Goal: Obtain resource: Download file/media

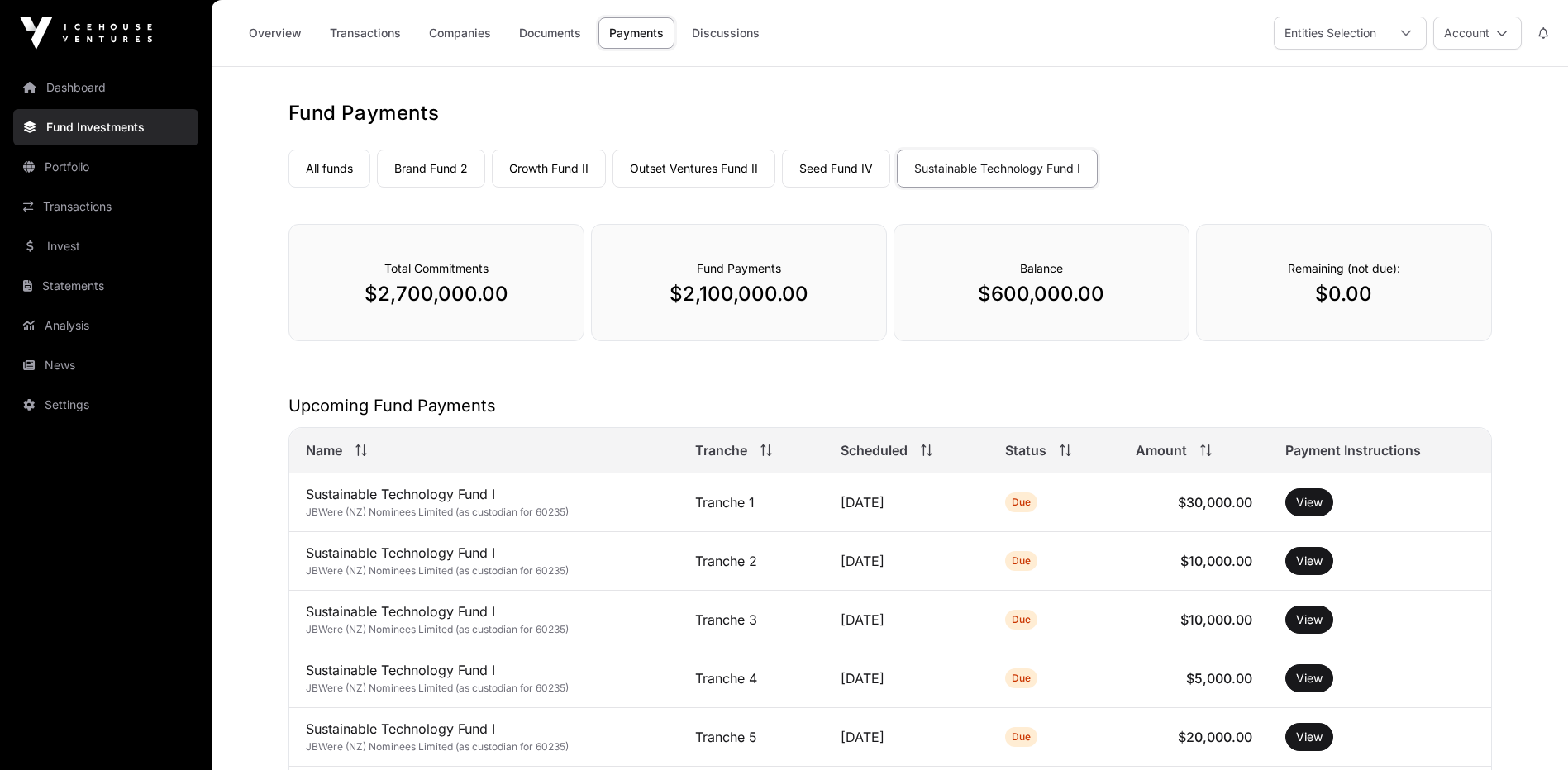
click at [414, 171] on link "Brand Fund 2" at bounding box center [430, 168] width 108 height 38
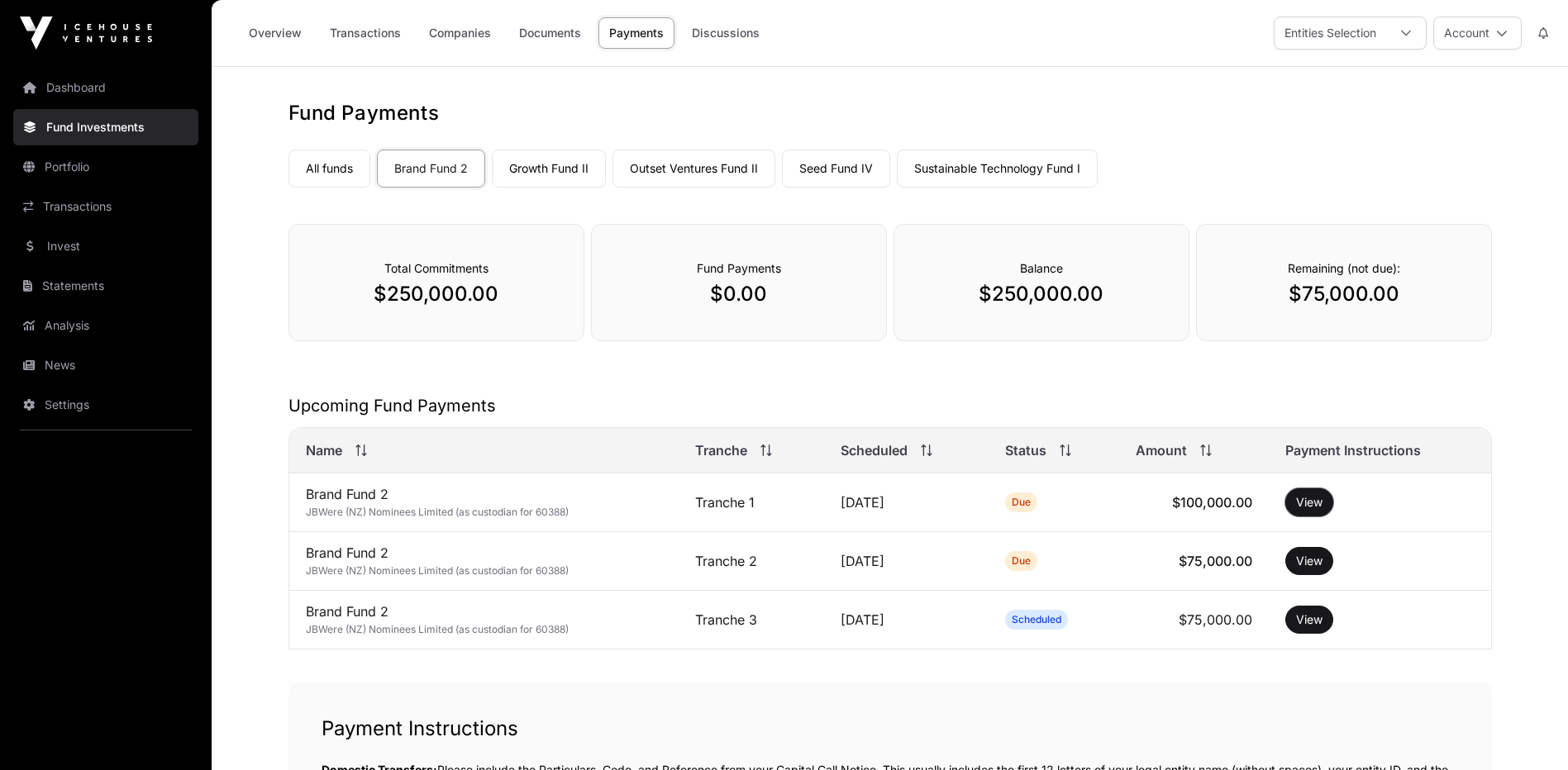
click at [1311, 501] on button "View" at bounding box center [1309, 502] width 48 height 29
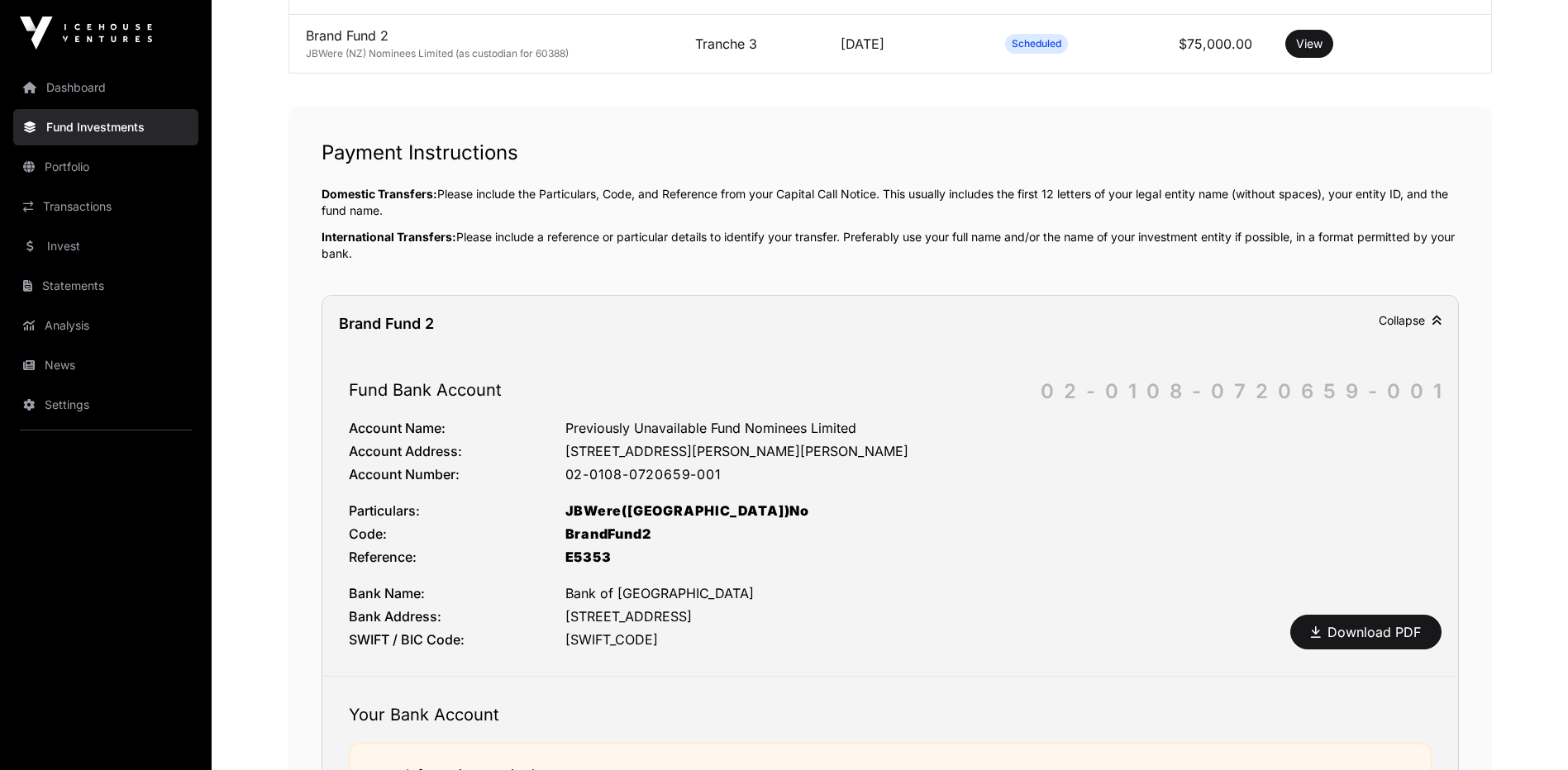
scroll to position [369, 0]
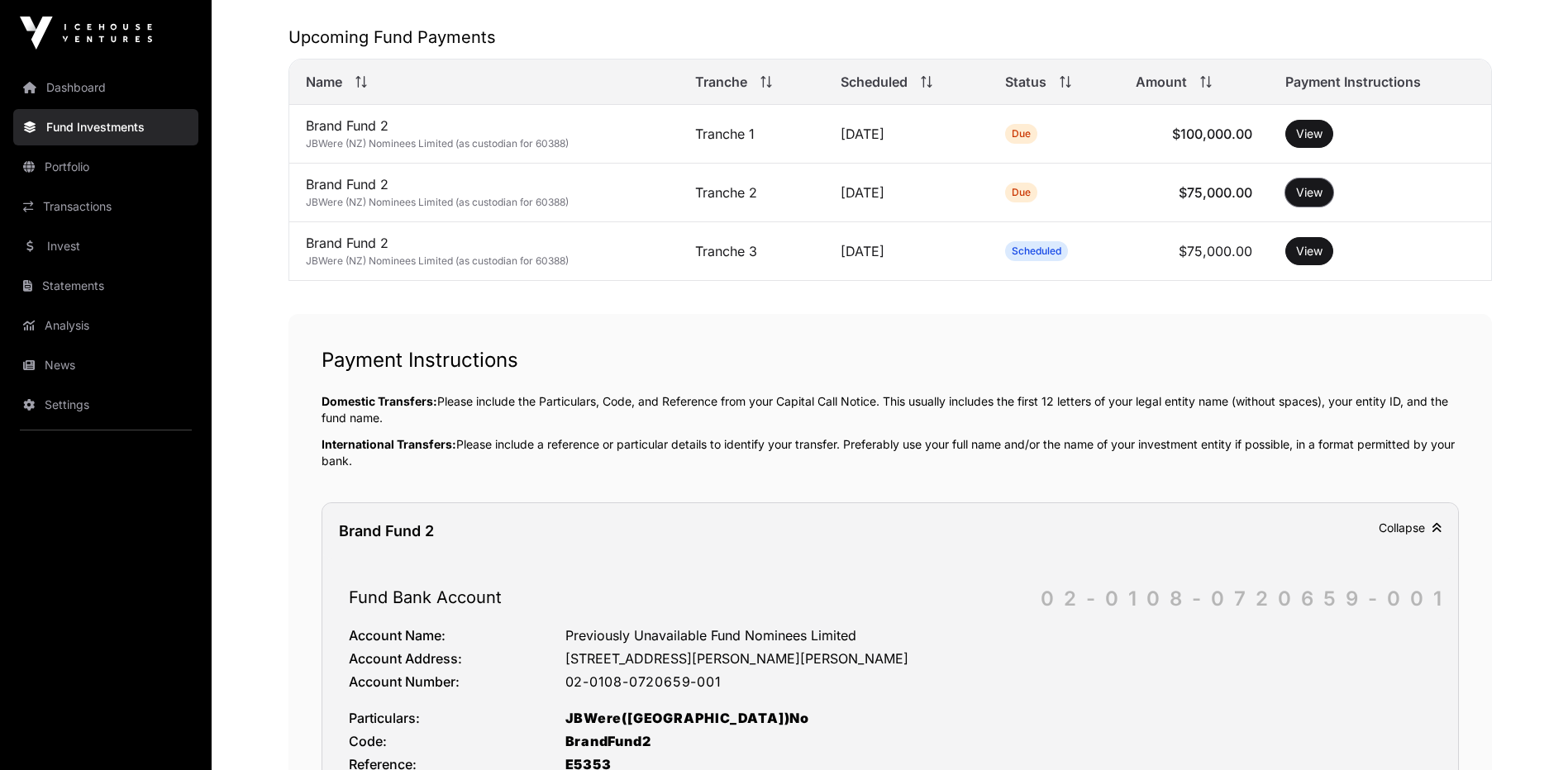
click at [1310, 194] on button "View" at bounding box center [1309, 193] width 48 height 29
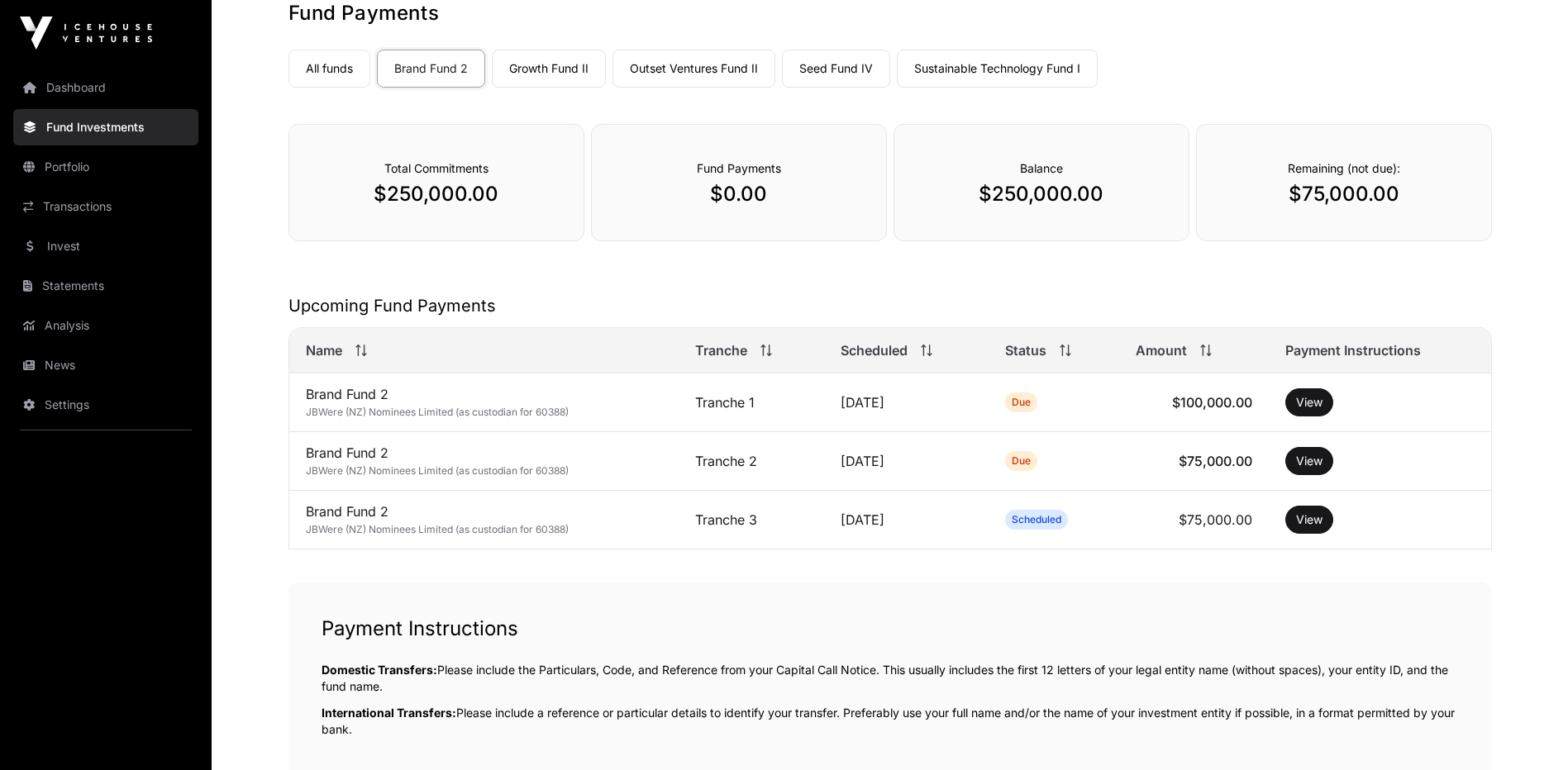
scroll to position [293, 0]
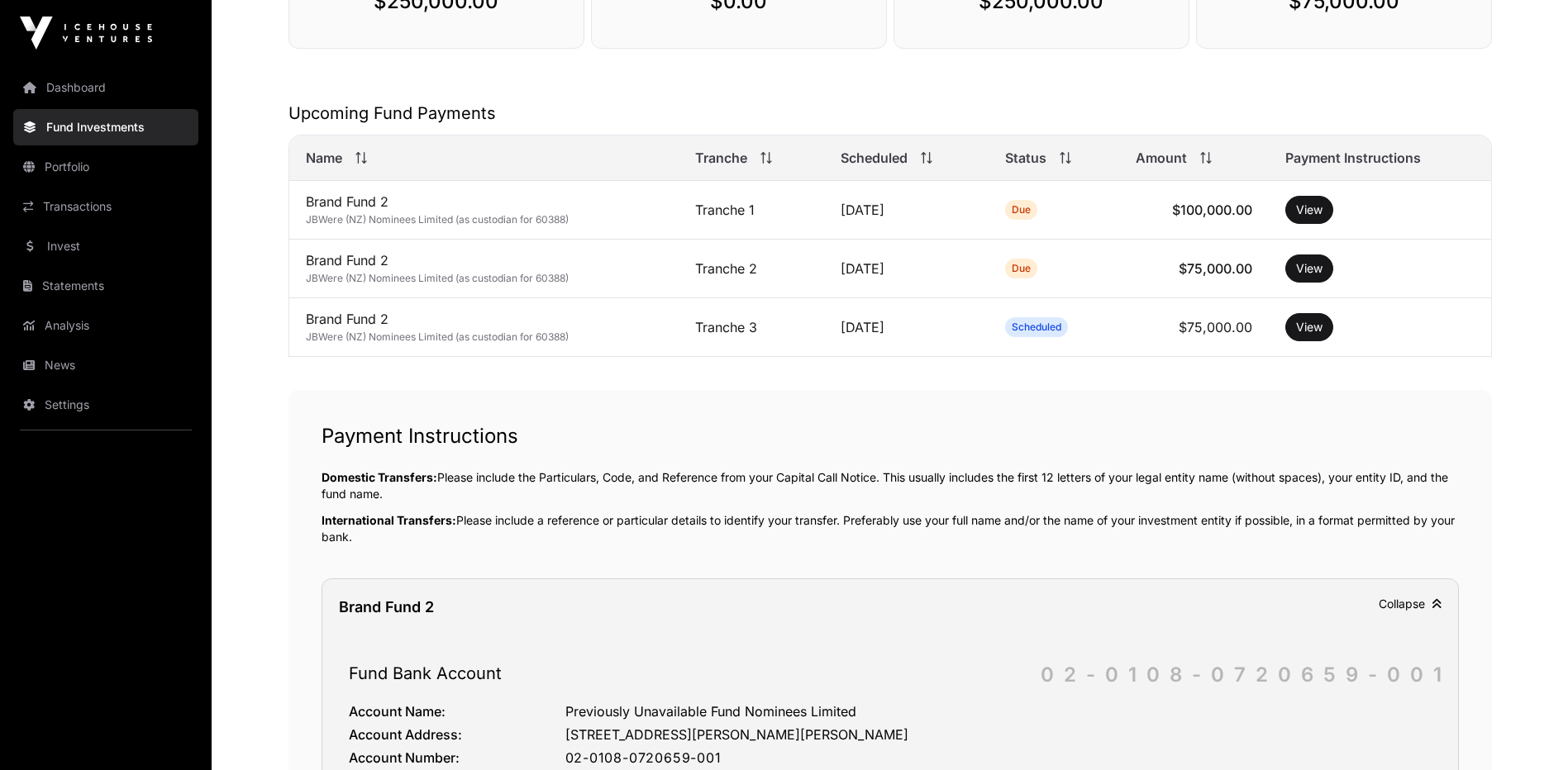
click at [93, 280] on link "Statements" at bounding box center [106, 285] width 185 height 36
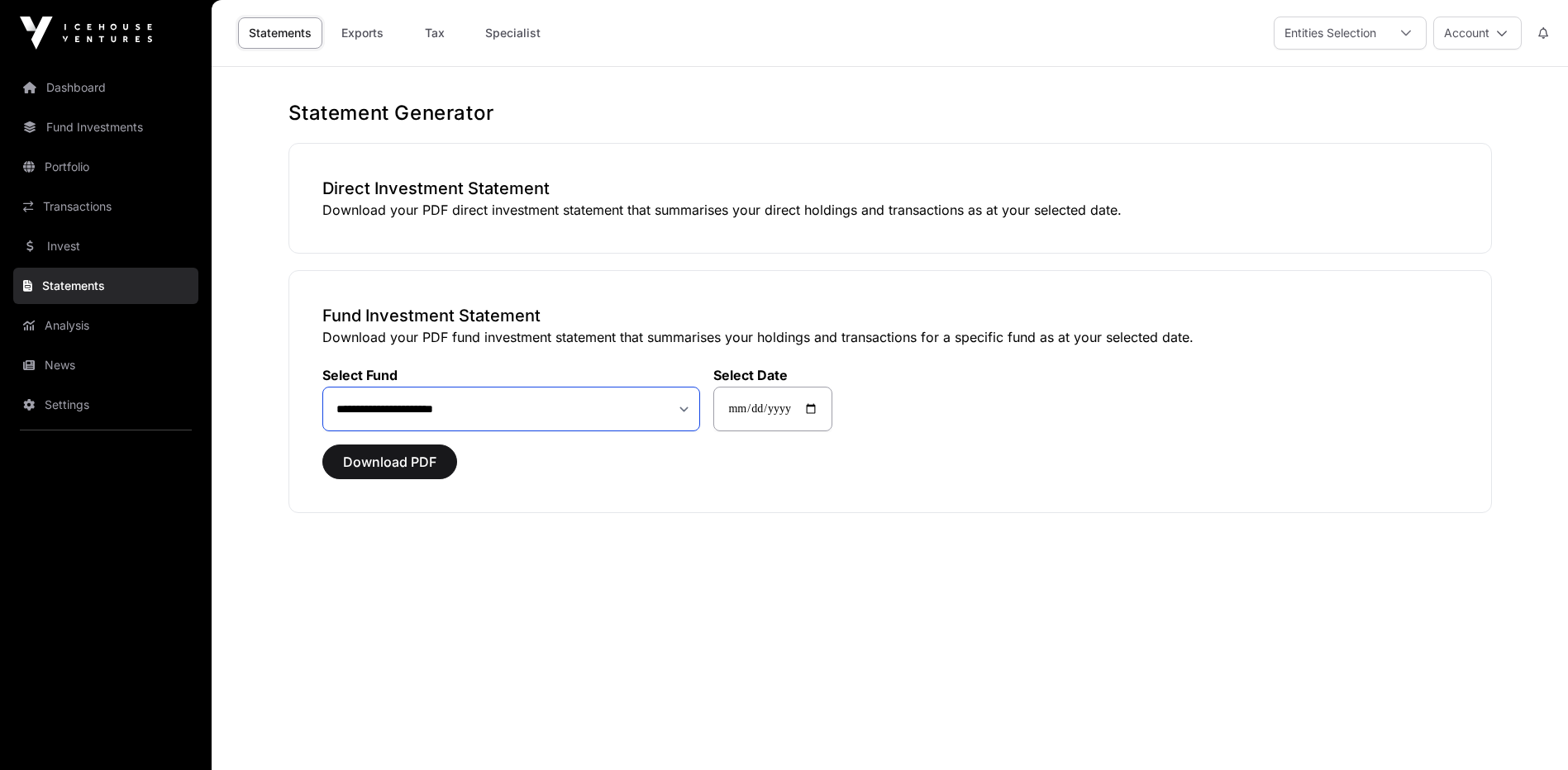
click at [685, 411] on select "**********" at bounding box center [511, 408] width 378 height 44
select select "**"
click at [322, 387] on select "**********" at bounding box center [511, 408] width 378 height 44
click at [823, 408] on input "**********" at bounding box center [773, 408] width 119 height 44
click at [112, 127] on link "Fund Investments" at bounding box center [106, 127] width 185 height 36
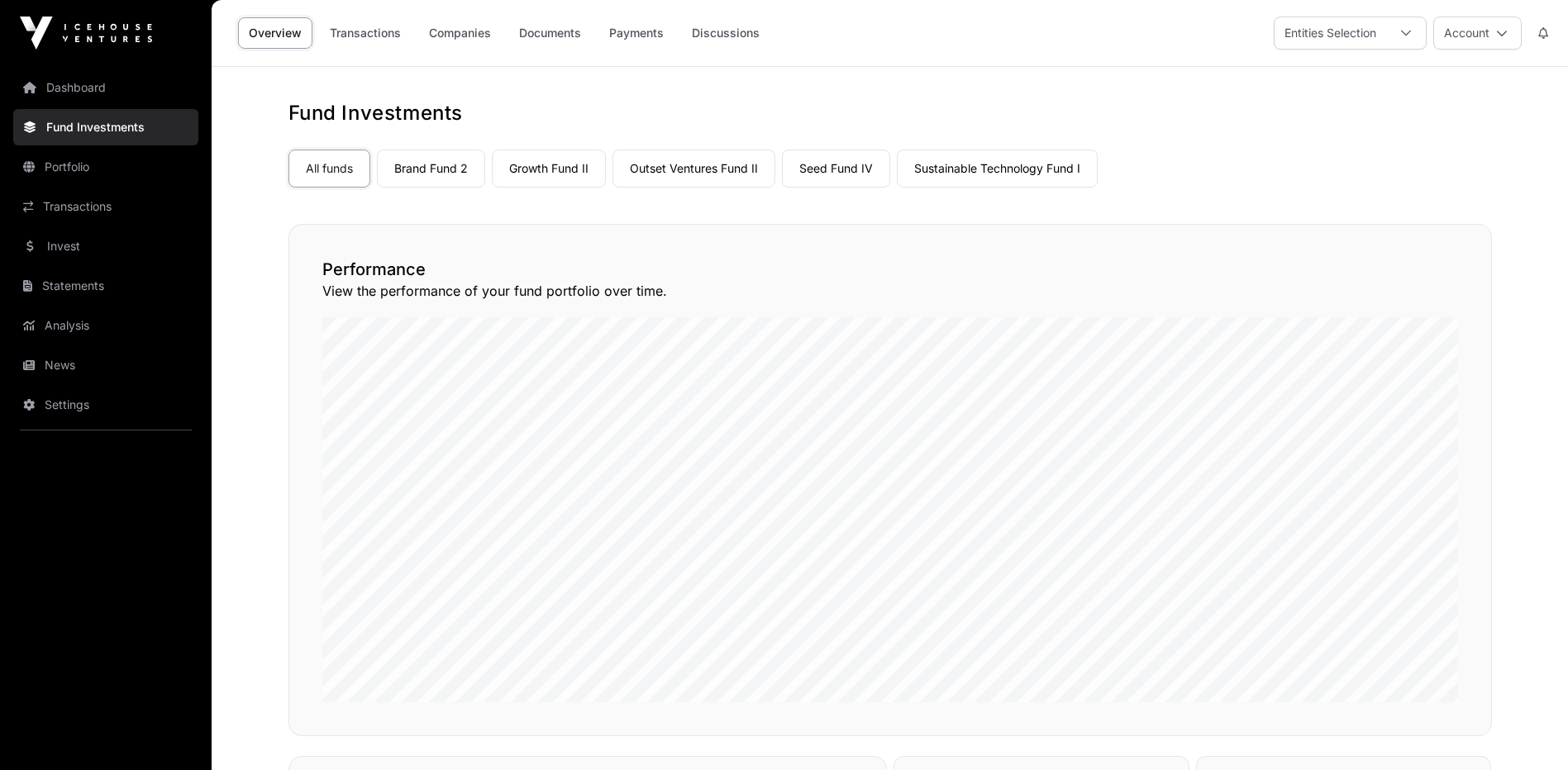
click at [413, 171] on link "Brand Fund 2" at bounding box center [430, 168] width 108 height 38
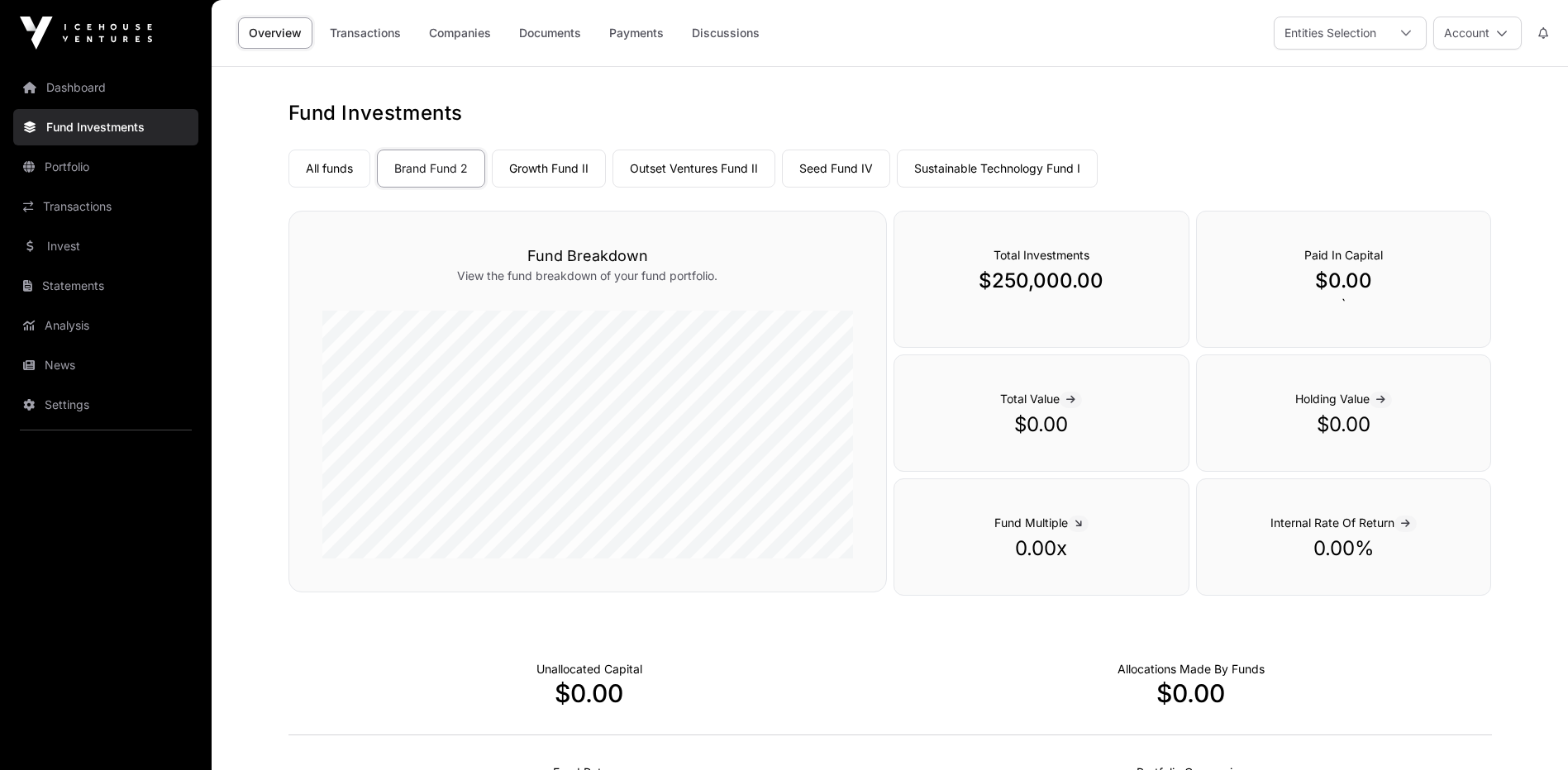
click at [81, 164] on link "Portfolio" at bounding box center [106, 166] width 185 height 36
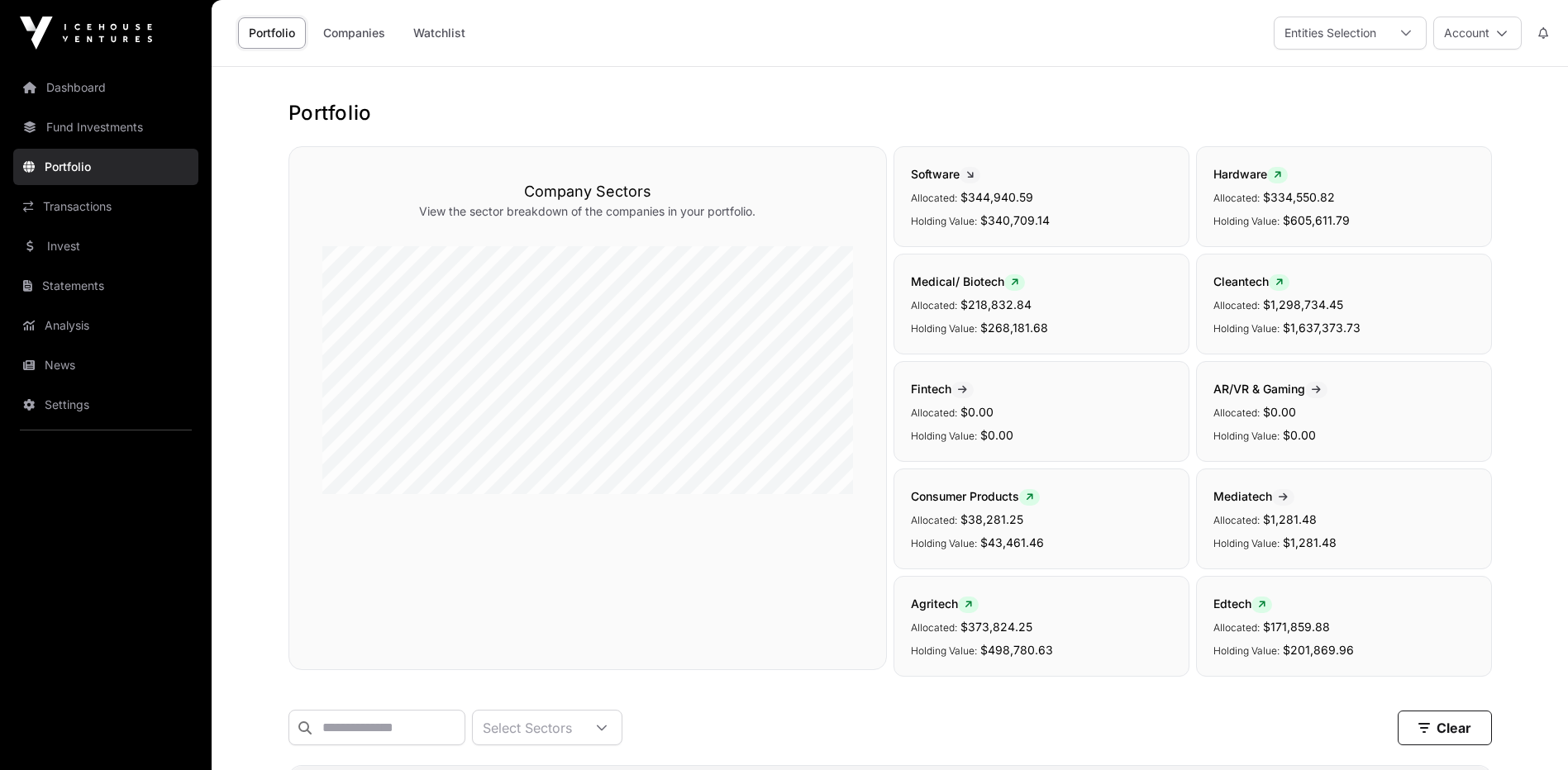
click at [110, 121] on link "Fund Investments" at bounding box center [106, 127] width 185 height 36
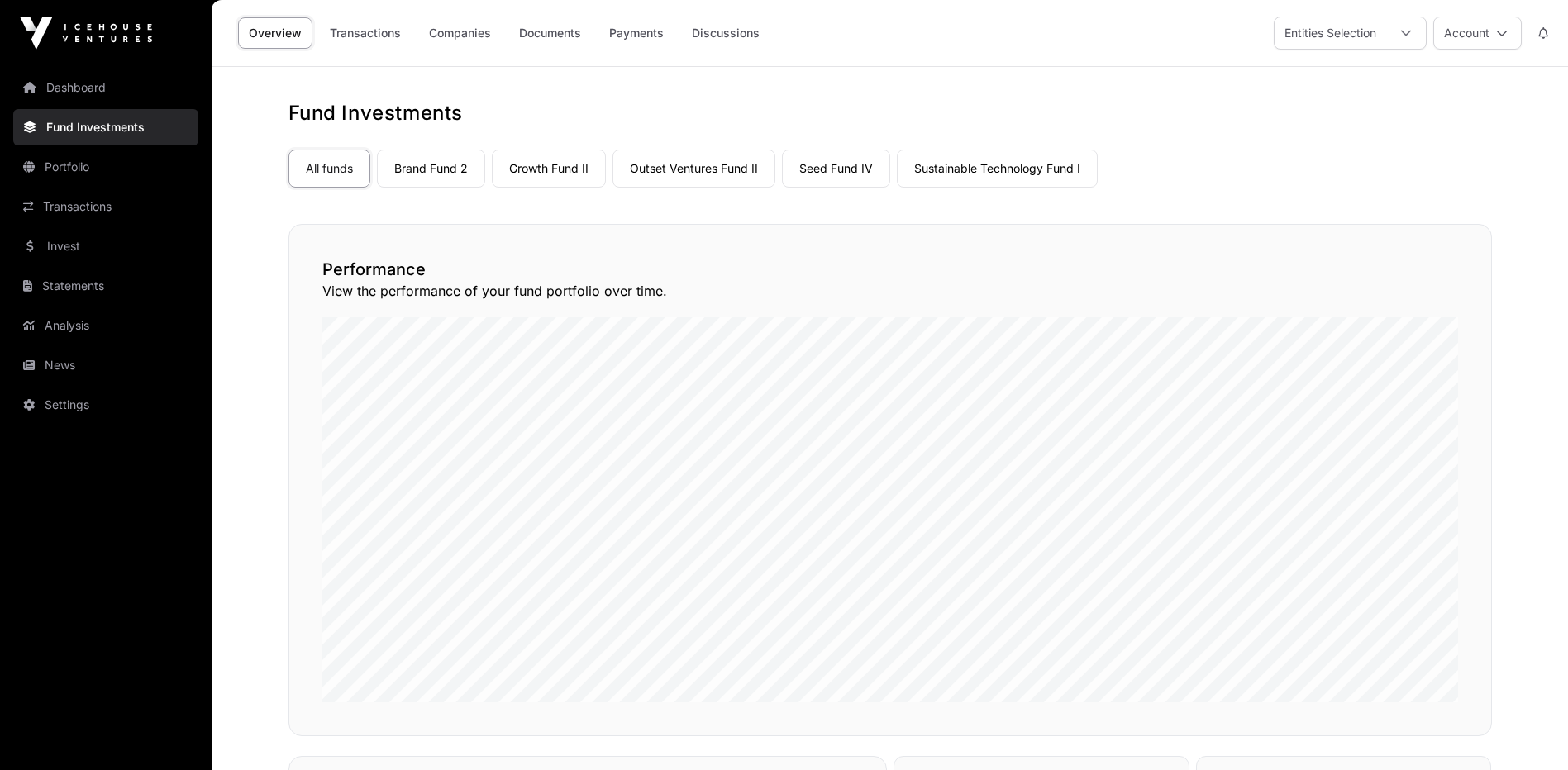
click at [422, 167] on link "Brand Fund 2" at bounding box center [430, 168] width 108 height 38
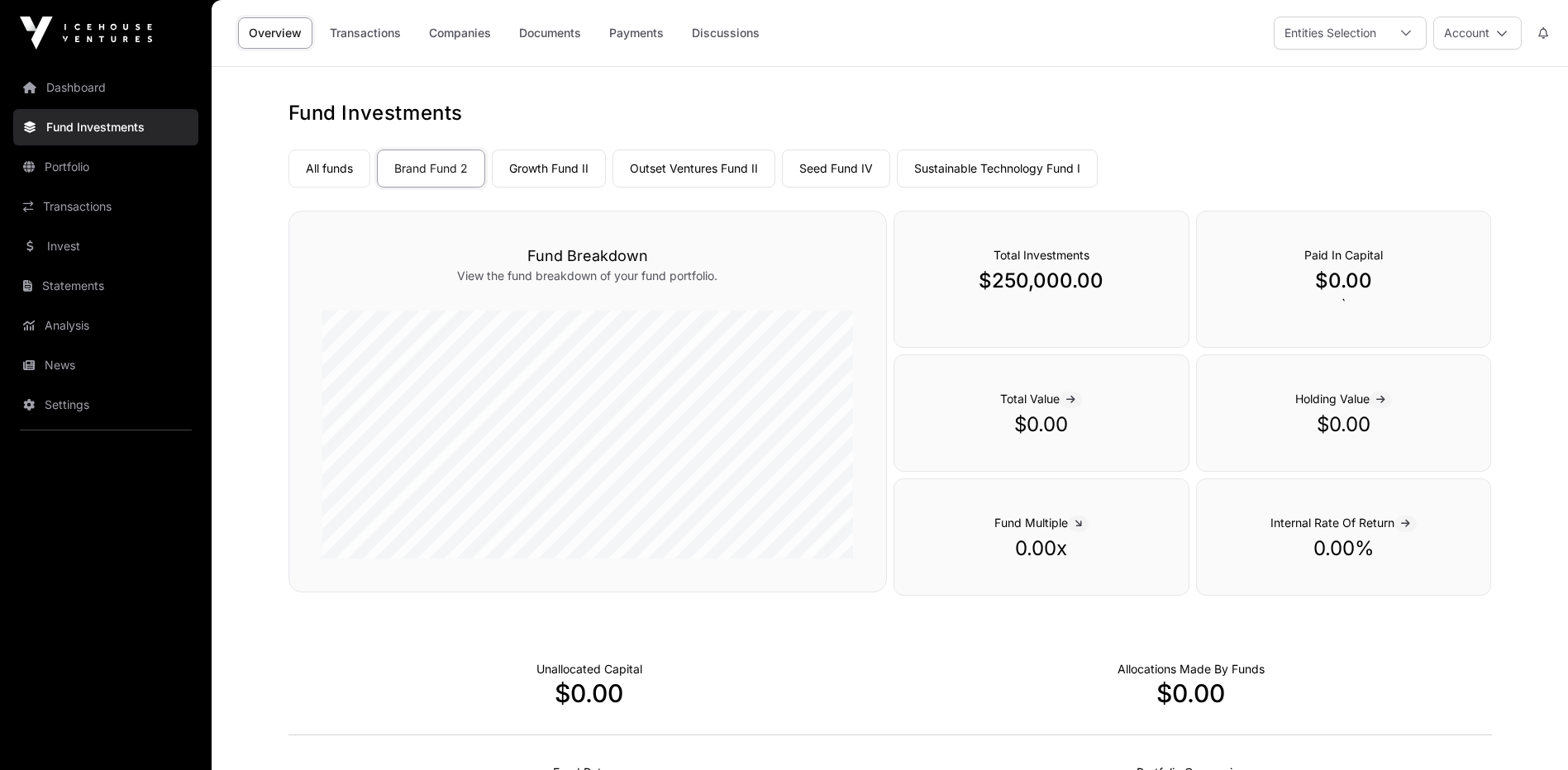
click at [542, 34] on link "Documents" at bounding box center [550, 33] width 84 height 31
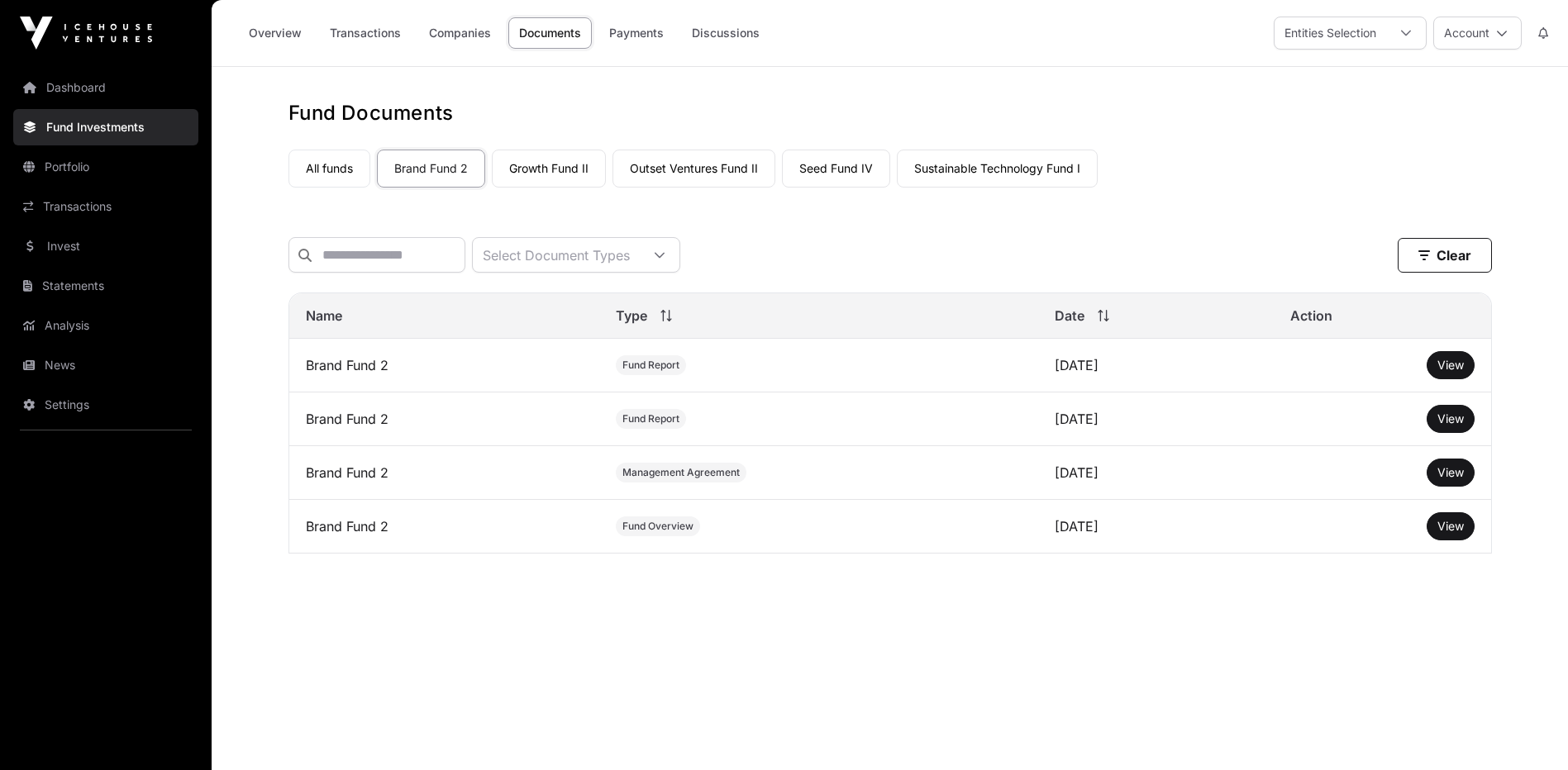
click at [368, 34] on link "Transactions" at bounding box center [365, 33] width 92 height 31
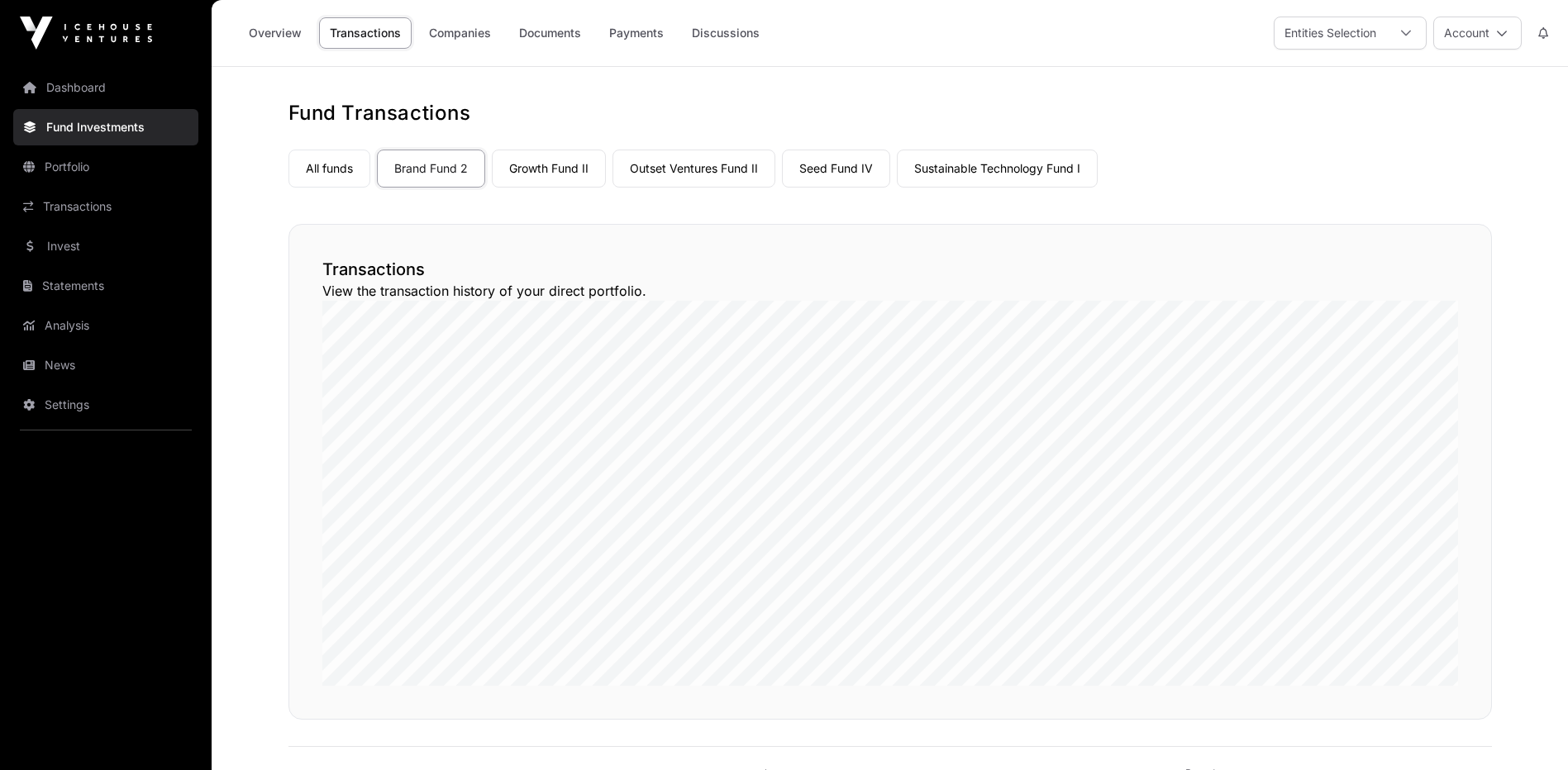
click at [646, 32] on link "Payments" at bounding box center [636, 33] width 76 height 31
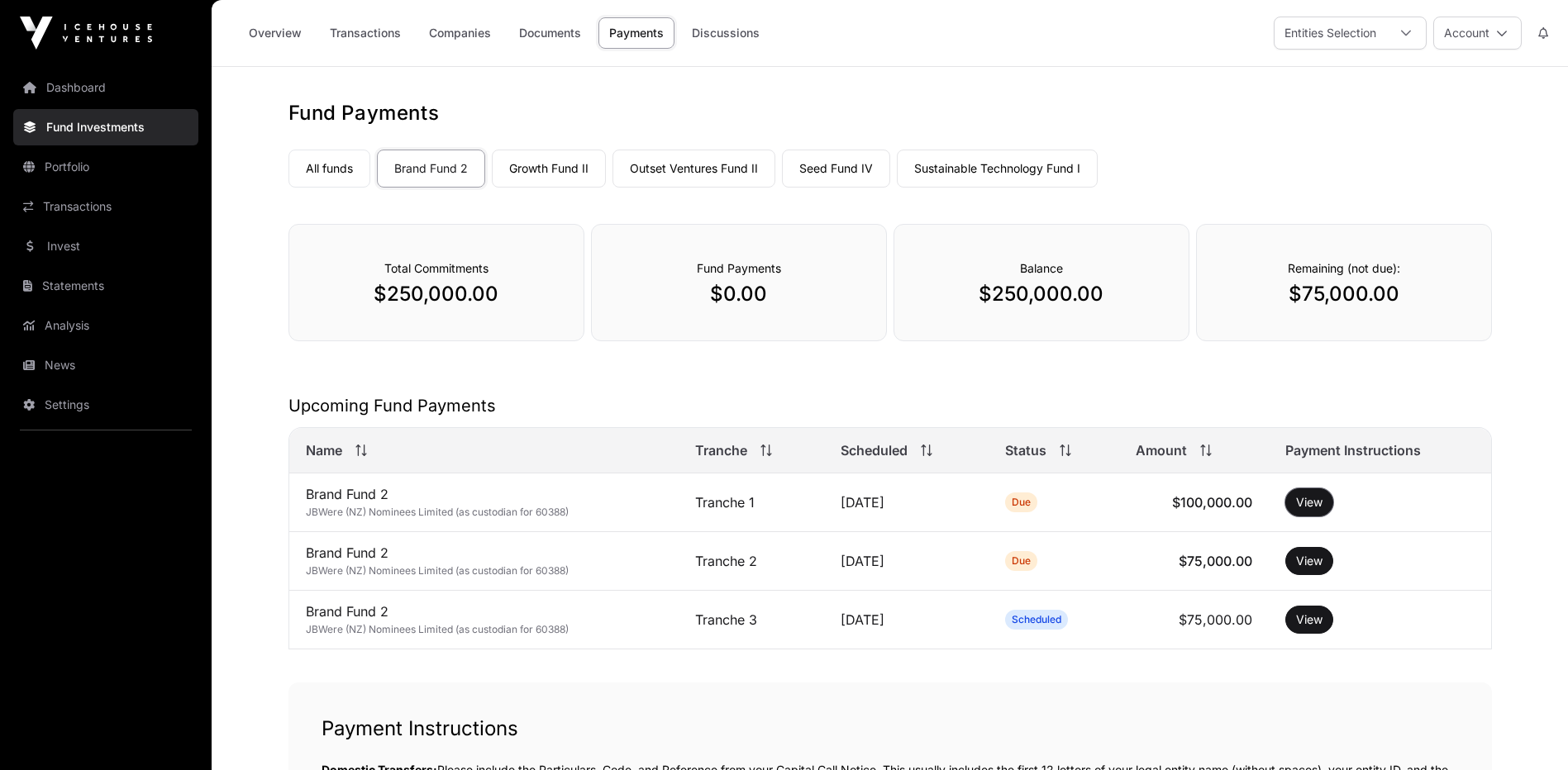
click at [1303, 502] on button "View" at bounding box center [1309, 502] width 48 height 29
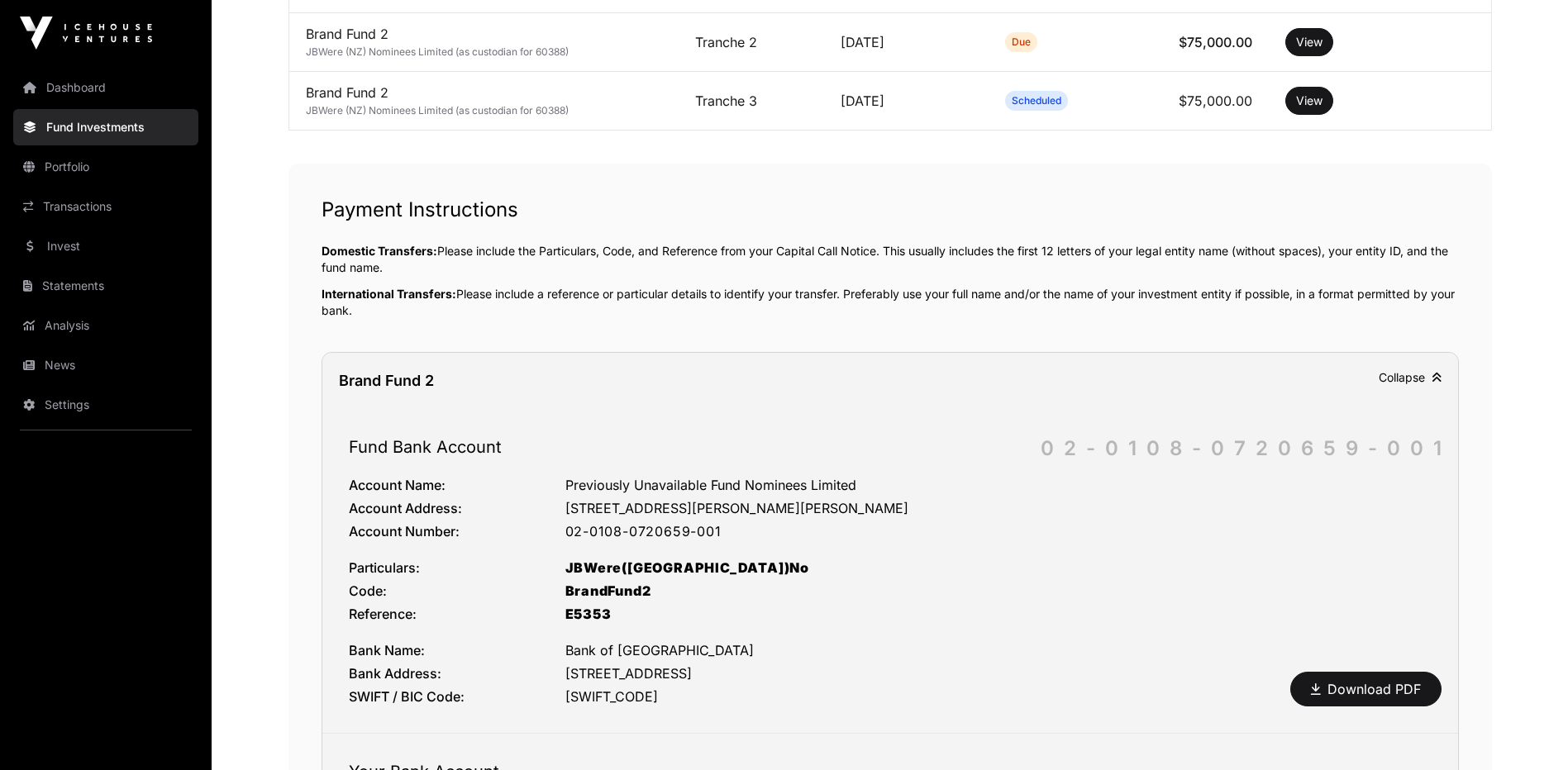
scroll to position [479, 0]
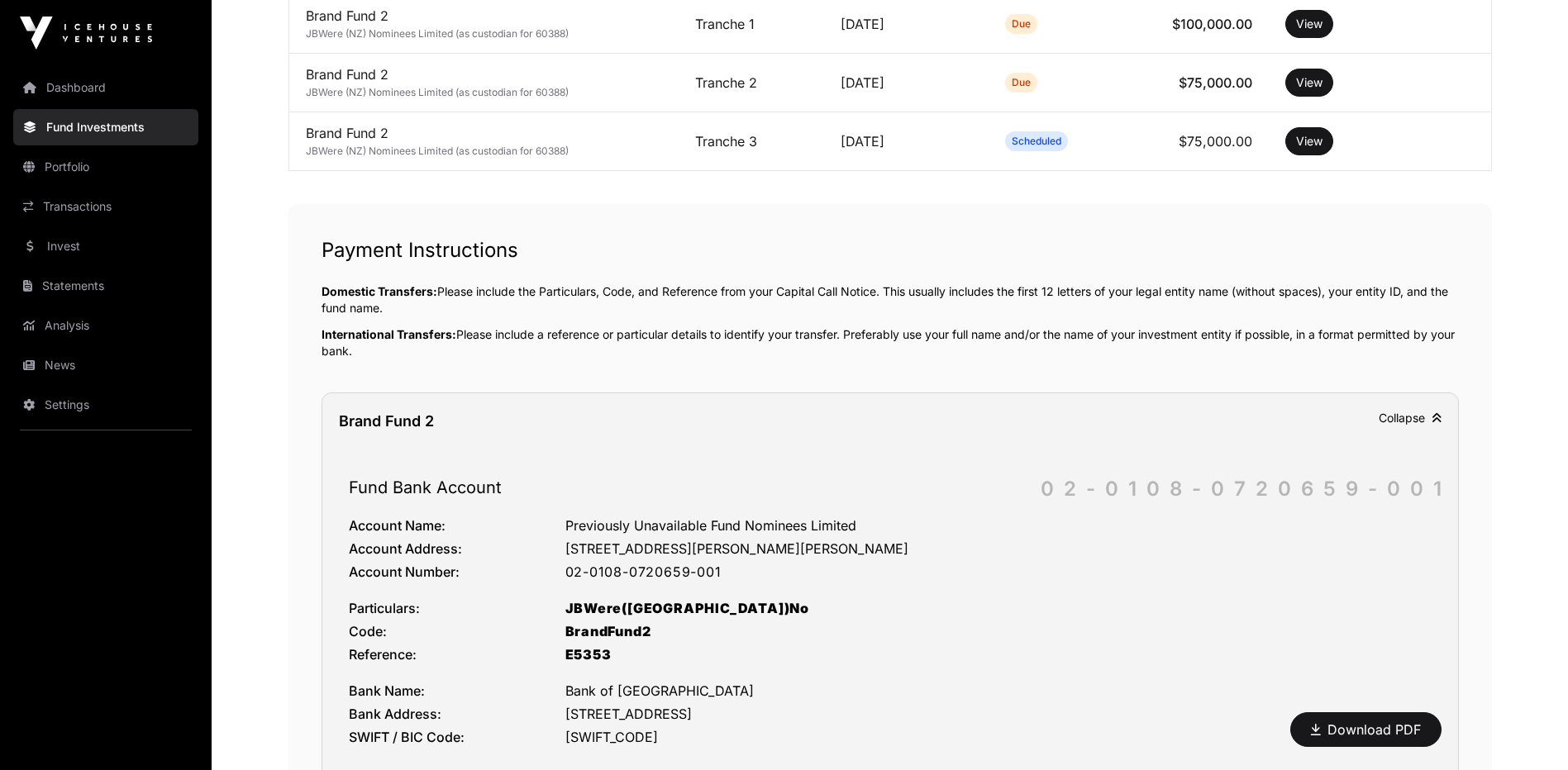
click at [1352, 729] on link "Download PDF" at bounding box center [1366, 730] width 110 height 20
click at [1535, 309] on main "Fund Payments All funds Brand Fund 2 Growth Fund II Outset Ventures Fund II See…" at bounding box center [889, 495] width 1357 height 1813
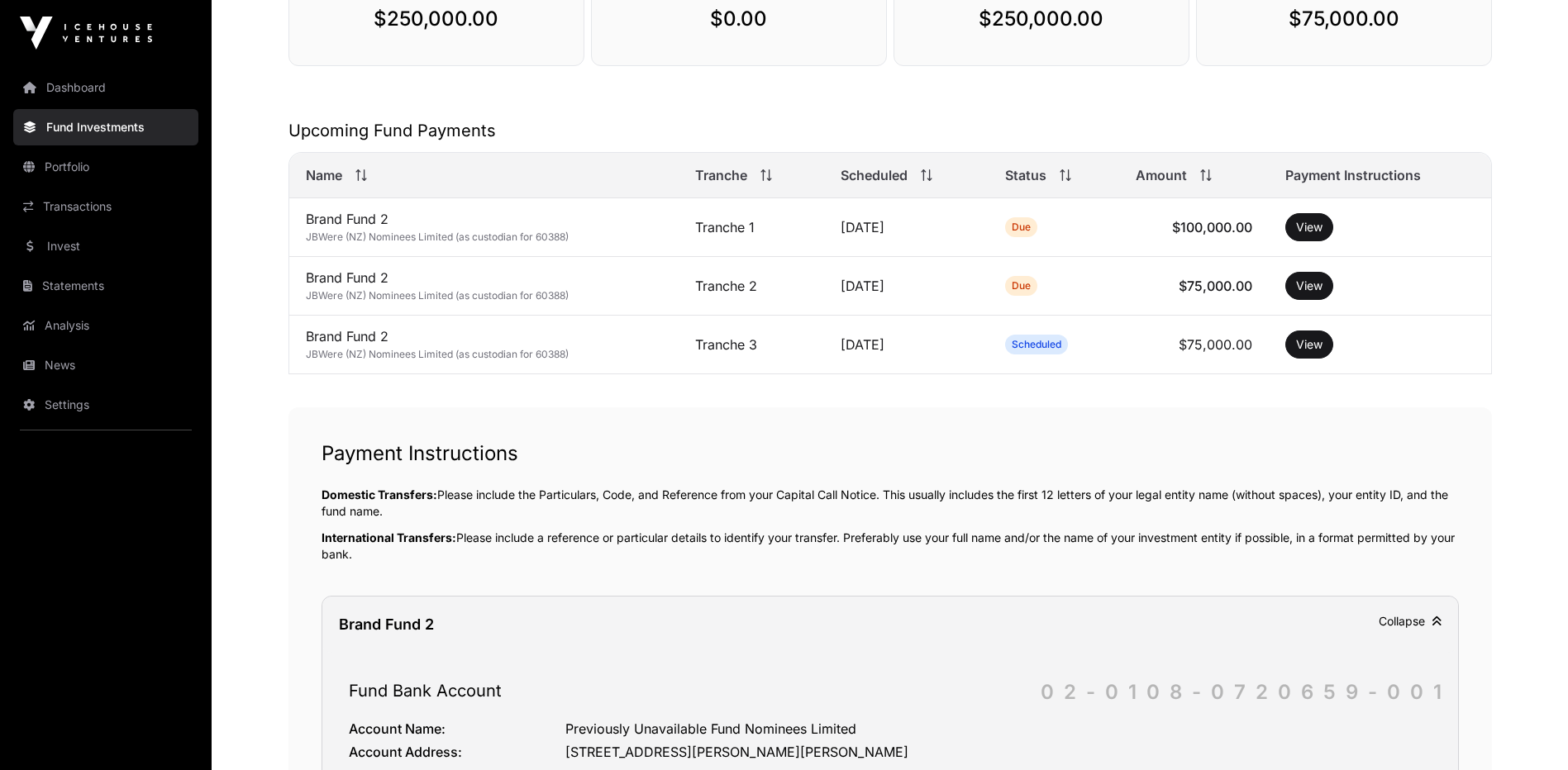
scroll to position [231, 0]
